Goal: Check status

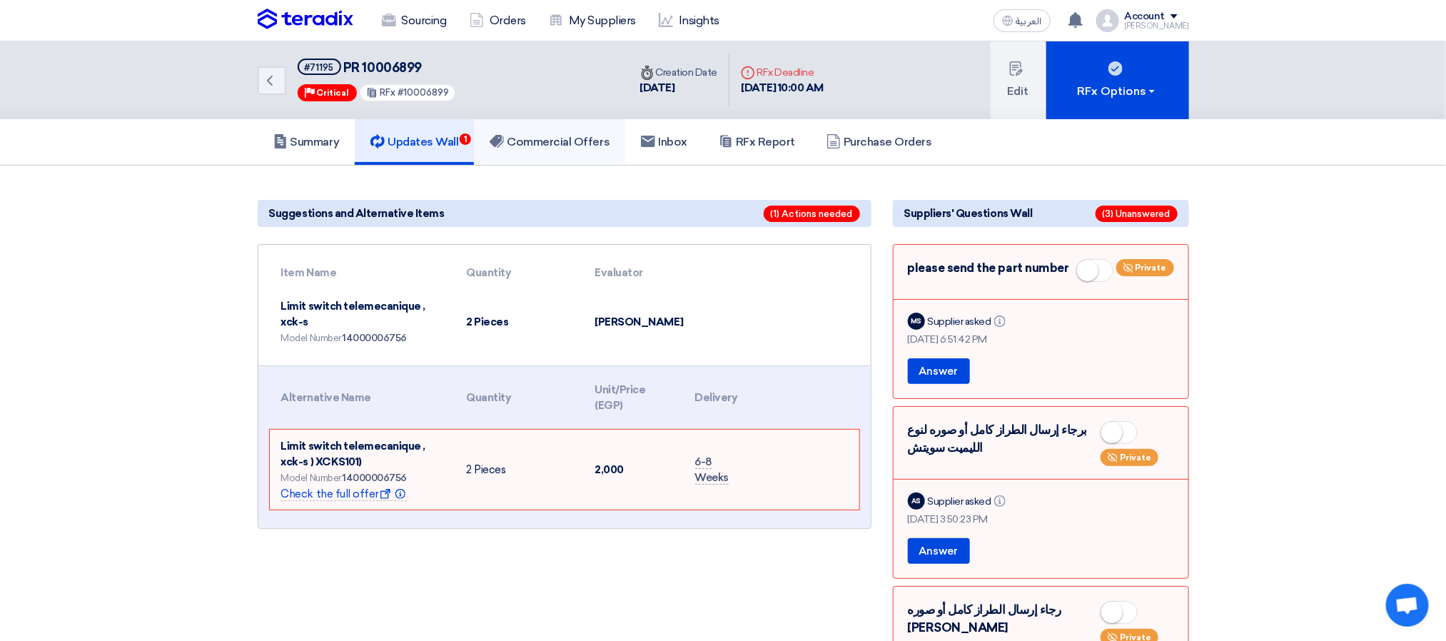
click at [557, 135] on h5 "Commercial Offers" at bounding box center [550, 142] width 120 height 14
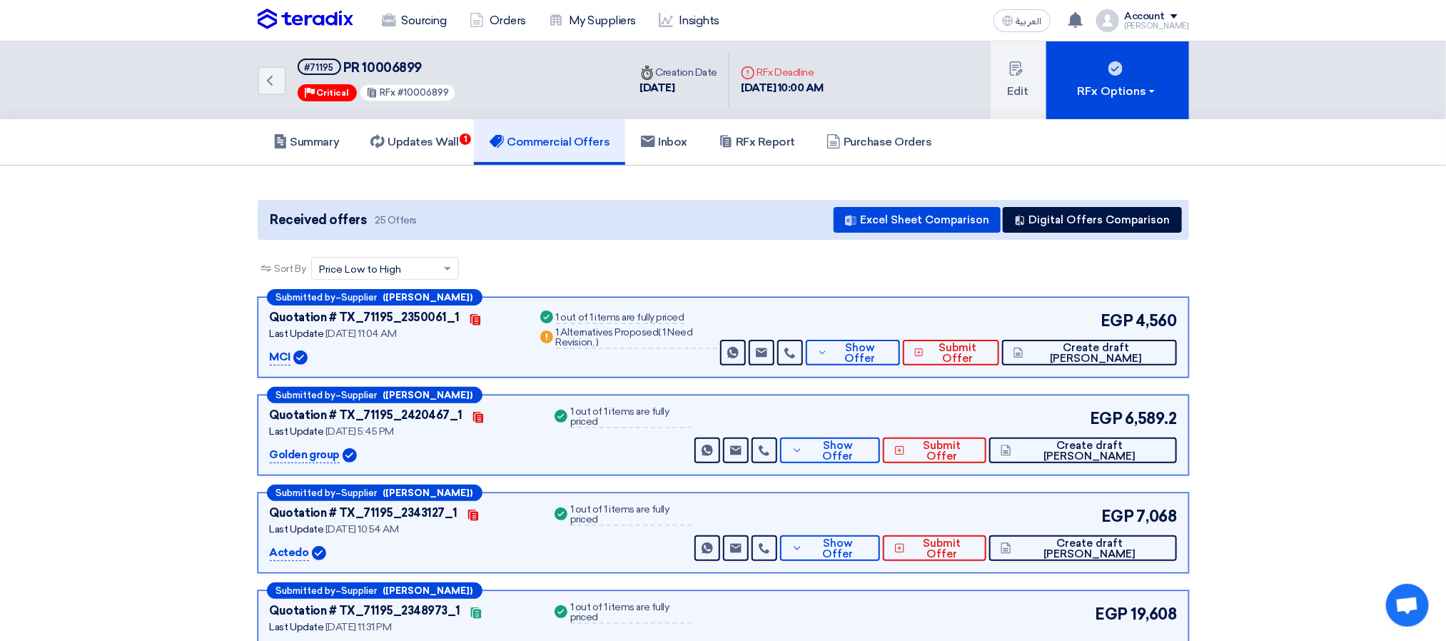
scroll to position [214, 0]
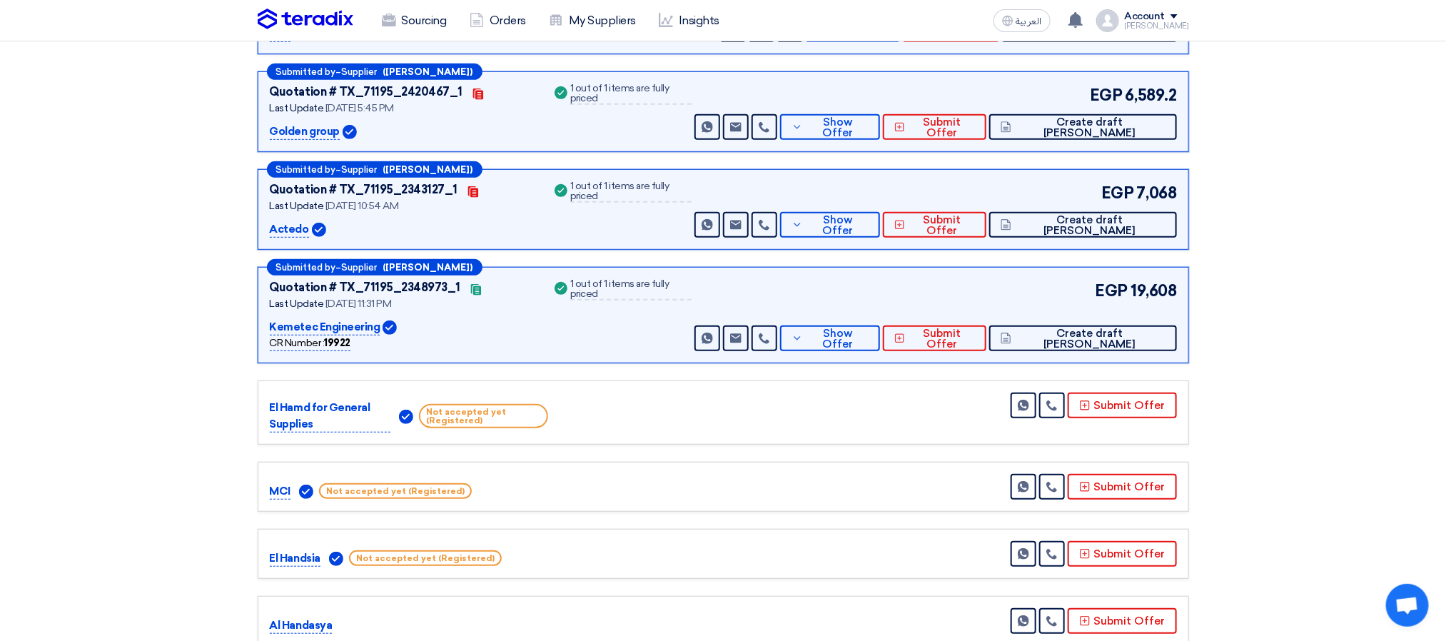
scroll to position [195, 0]
